Goal: Navigation & Orientation: Find specific page/section

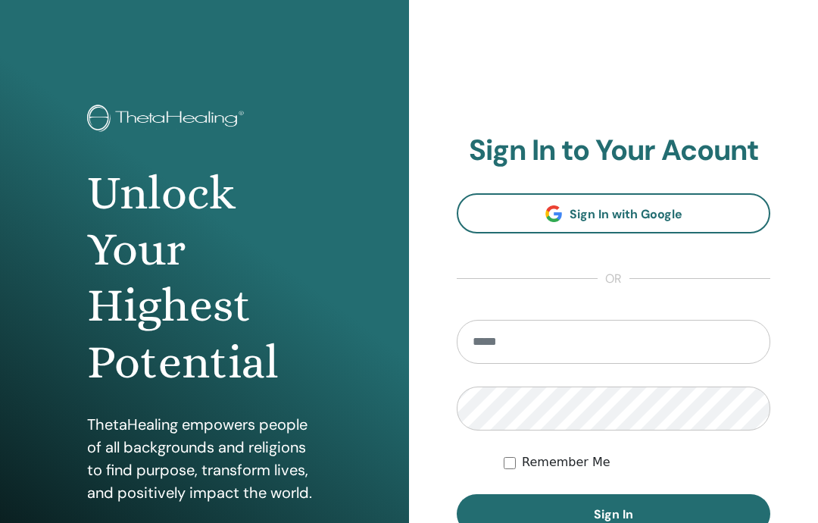
click at [744, 211] on link "Sign In with Google" at bounding box center [614, 213] width 314 height 40
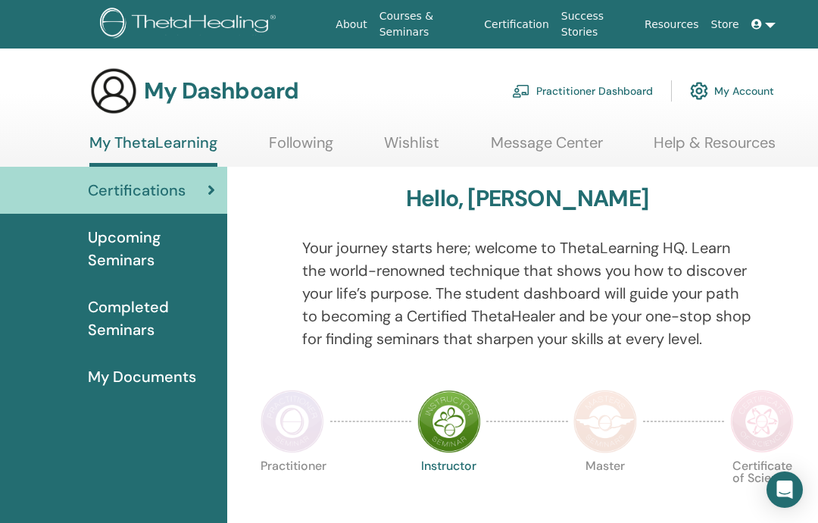
click at [433, 156] on link "Wishlist" at bounding box center [411, 148] width 55 height 30
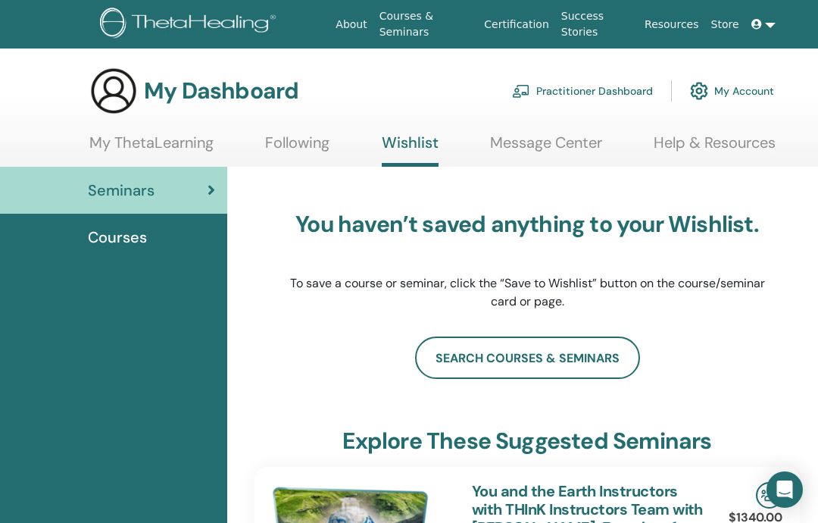
click at [294, 148] on link "Following" at bounding box center [297, 148] width 64 height 30
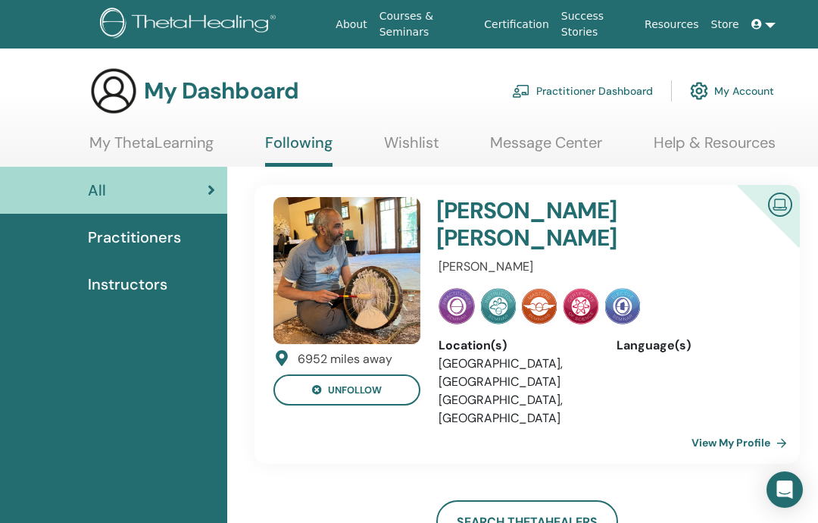
click at [744, 427] on link "View My Profile" at bounding box center [743, 442] width 102 height 30
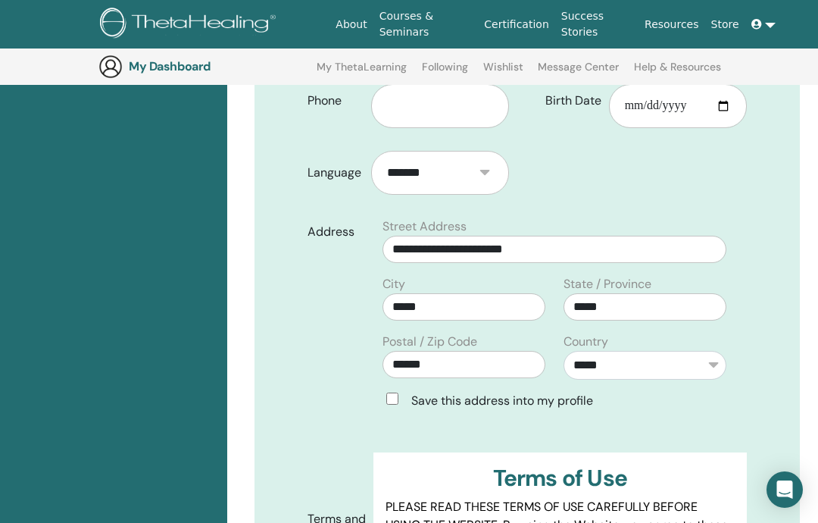
scroll to position [567, 0]
